Goal: Navigation & Orientation: Find specific page/section

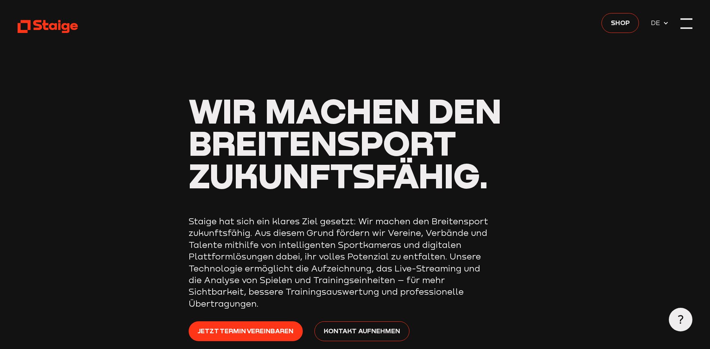
click at [683, 22] on div at bounding box center [686, 24] width 12 height 12
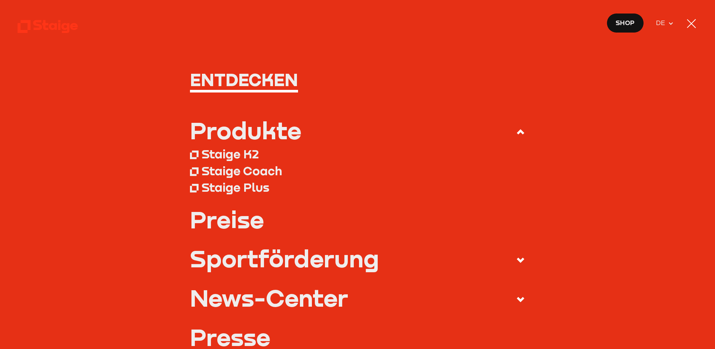
click at [35, 23] on use at bounding box center [48, 26] width 60 height 13
